Goal: Task Accomplishment & Management: Manage account settings

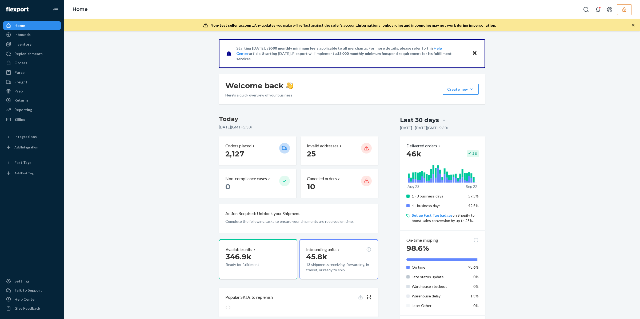
click at [619, 7] on button "button" at bounding box center [624, 9] width 14 height 11
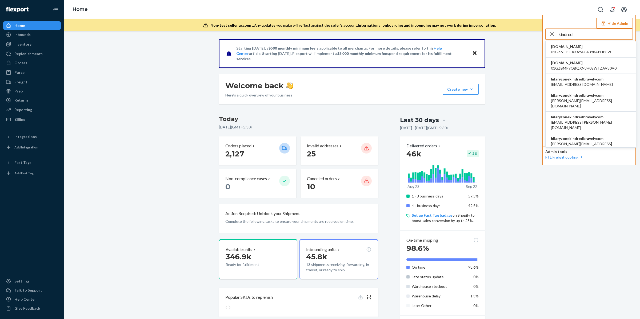
type input "kindred"
click at [565, 78] on span "hilaryzonekindredbravelycom" at bounding box center [582, 78] width 62 height 5
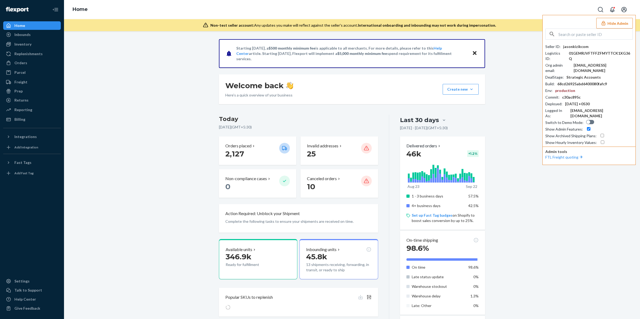
click at [565, 88] on div "production" at bounding box center [565, 90] width 20 height 5
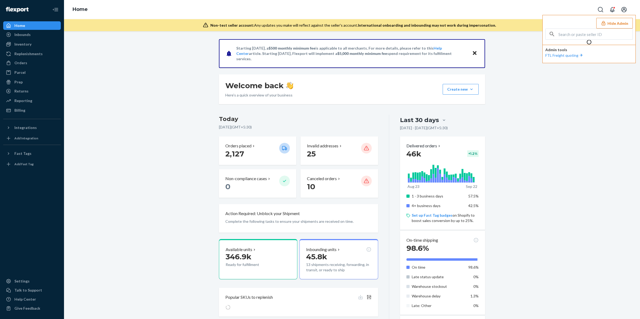
click at [582, 42] on div at bounding box center [588, 42] width 87 height 5
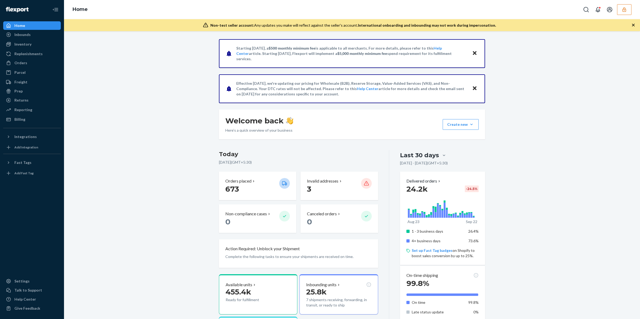
click at [623, 7] on icon "button" at bounding box center [623, 9] width 5 height 5
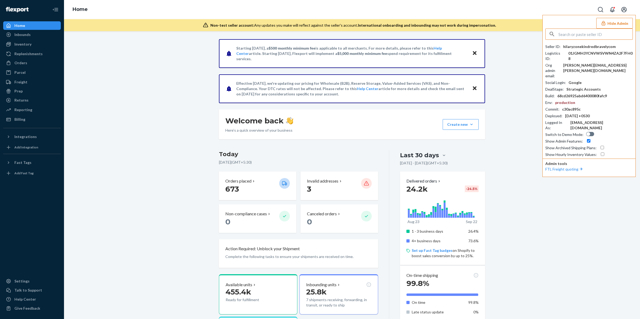
click at [579, 46] on div "hilaryzonekindredbravelycom" at bounding box center [589, 46] width 53 height 5
